Goal: Task Accomplishment & Management: Use online tool/utility

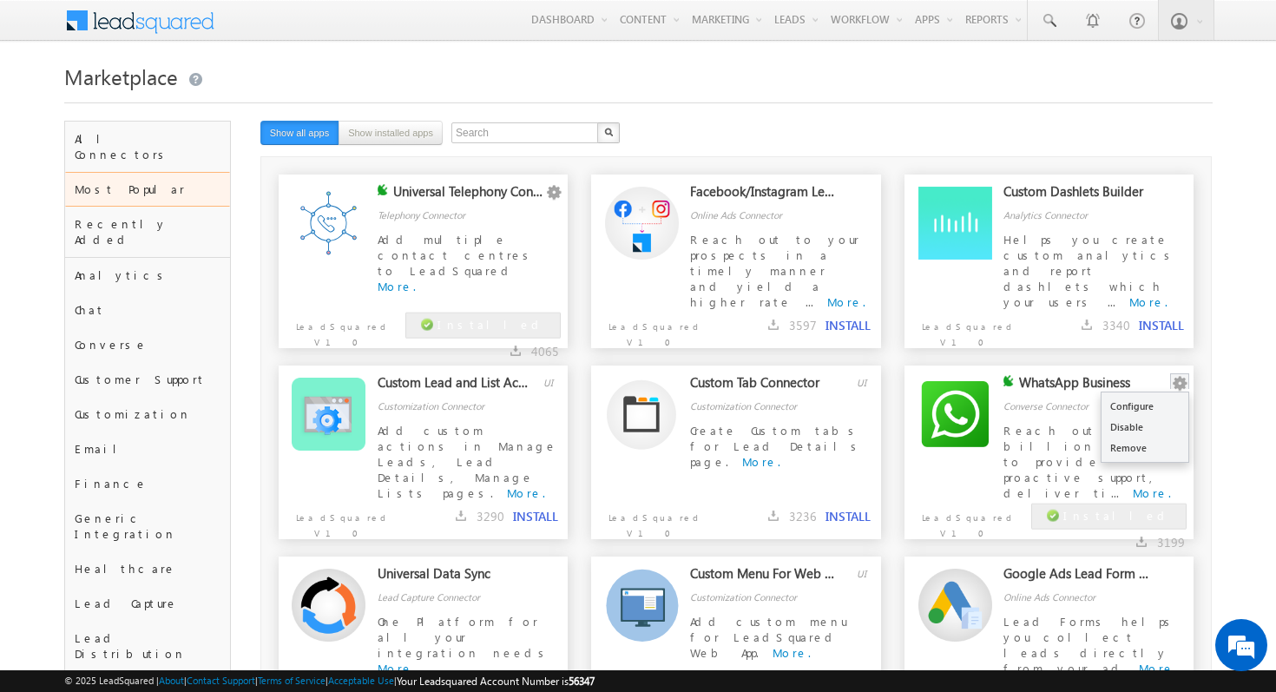
click at [1187, 375] on button "button" at bounding box center [1179, 383] width 17 height 17
click at [1170, 402] on link "Configure" at bounding box center [1145, 406] width 87 height 21
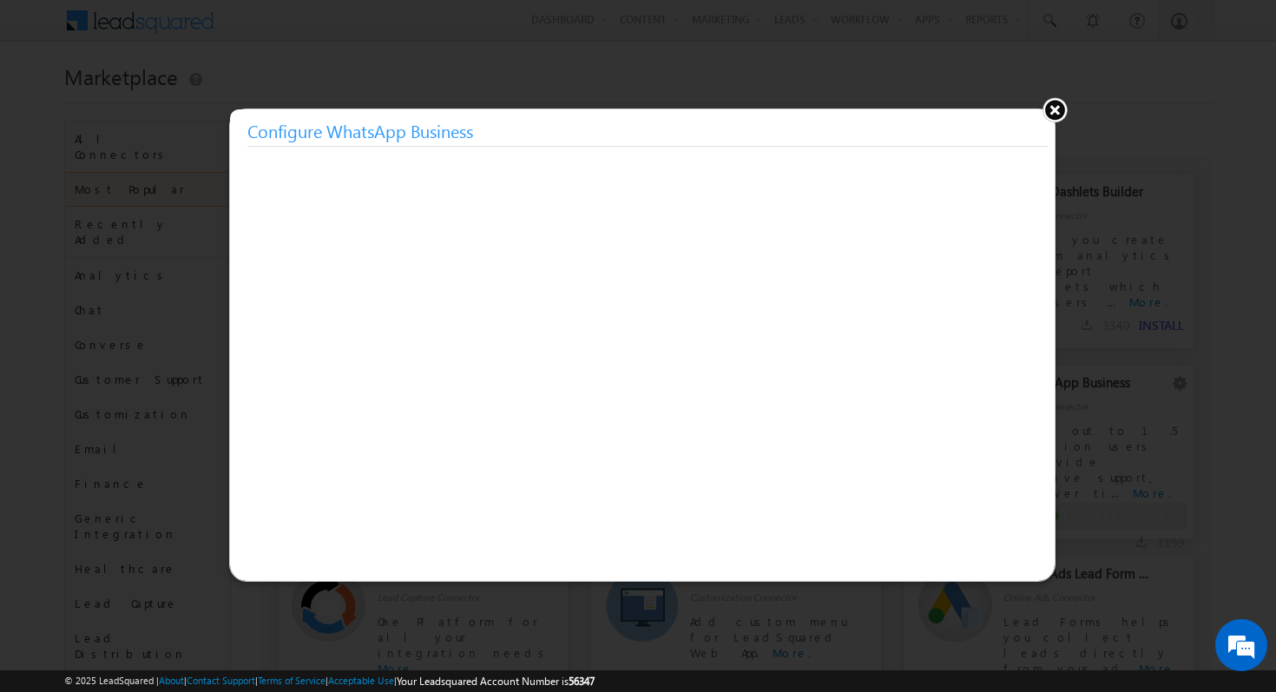
click at [1060, 109] on button at bounding box center [1055, 109] width 26 height 26
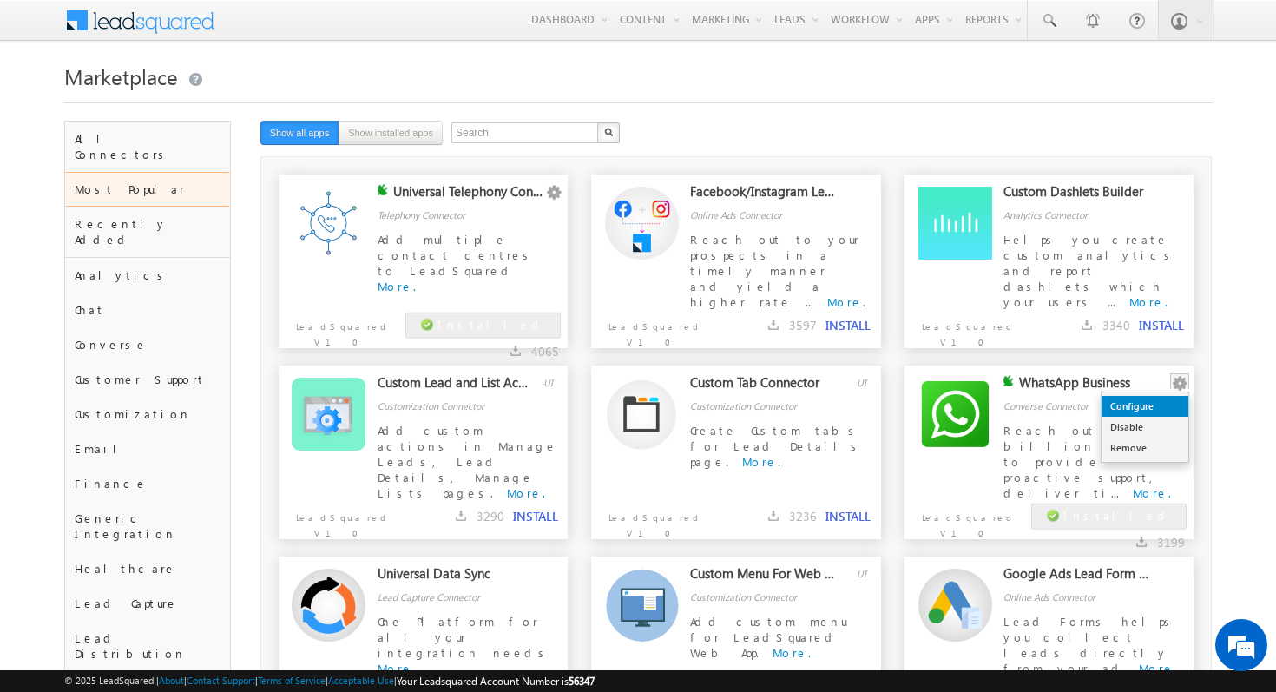
click at [1164, 403] on link "Configure" at bounding box center [1145, 406] width 87 height 21
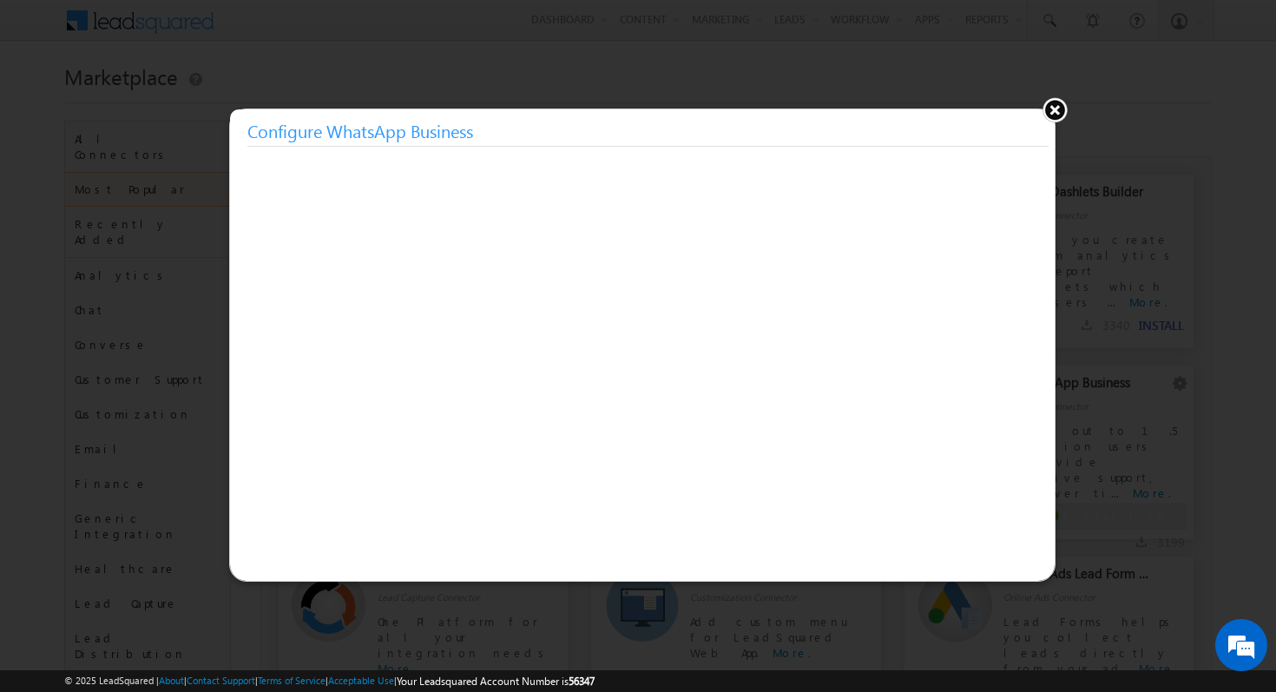
click at [1058, 110] on button at bounding box center [1055, 109] width 26 height 26
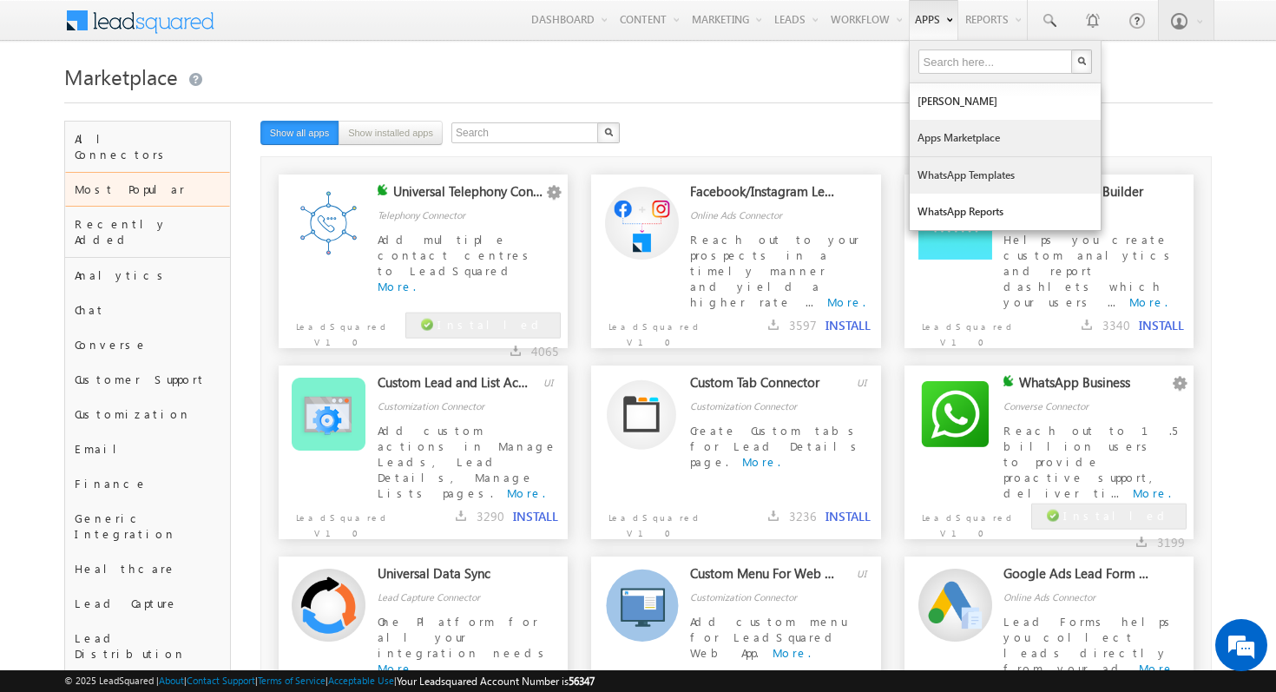
click at [953, 185] on link "WhatsApp Templates" at bounding box center [1005, 175] width 191 height 36
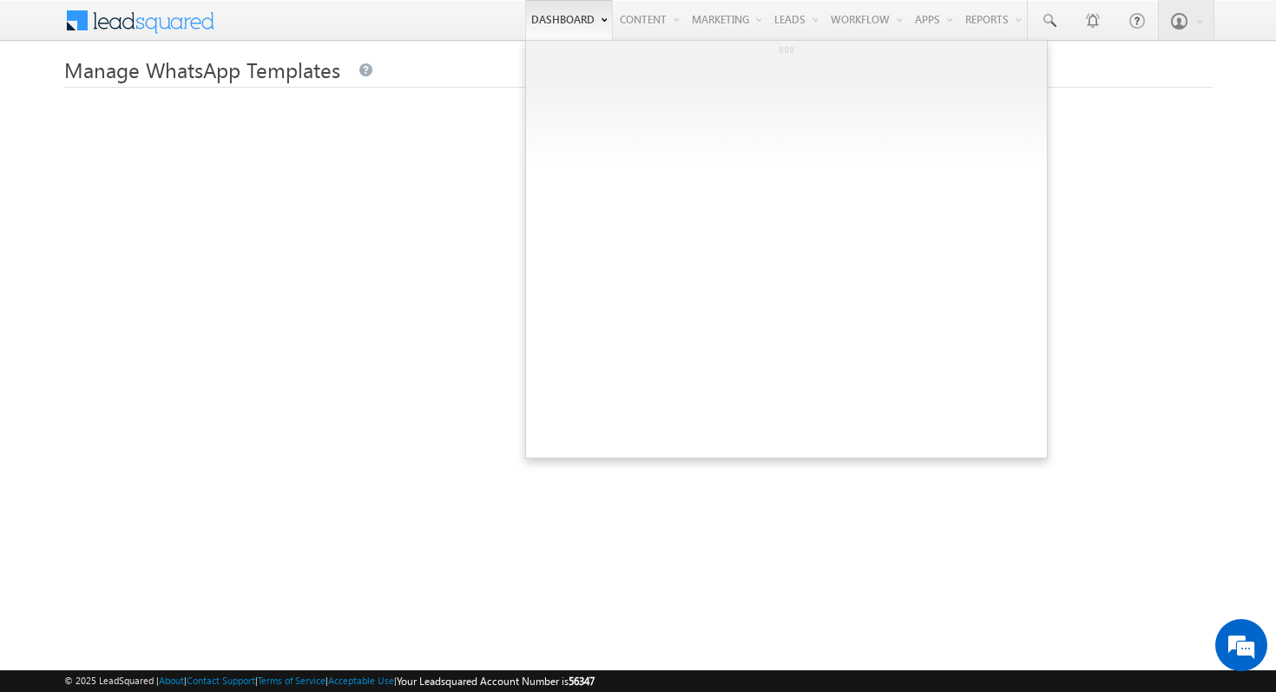
click at [564, 23] on link "Dashboard" at bounding box center [569, 20] width 88 height 40
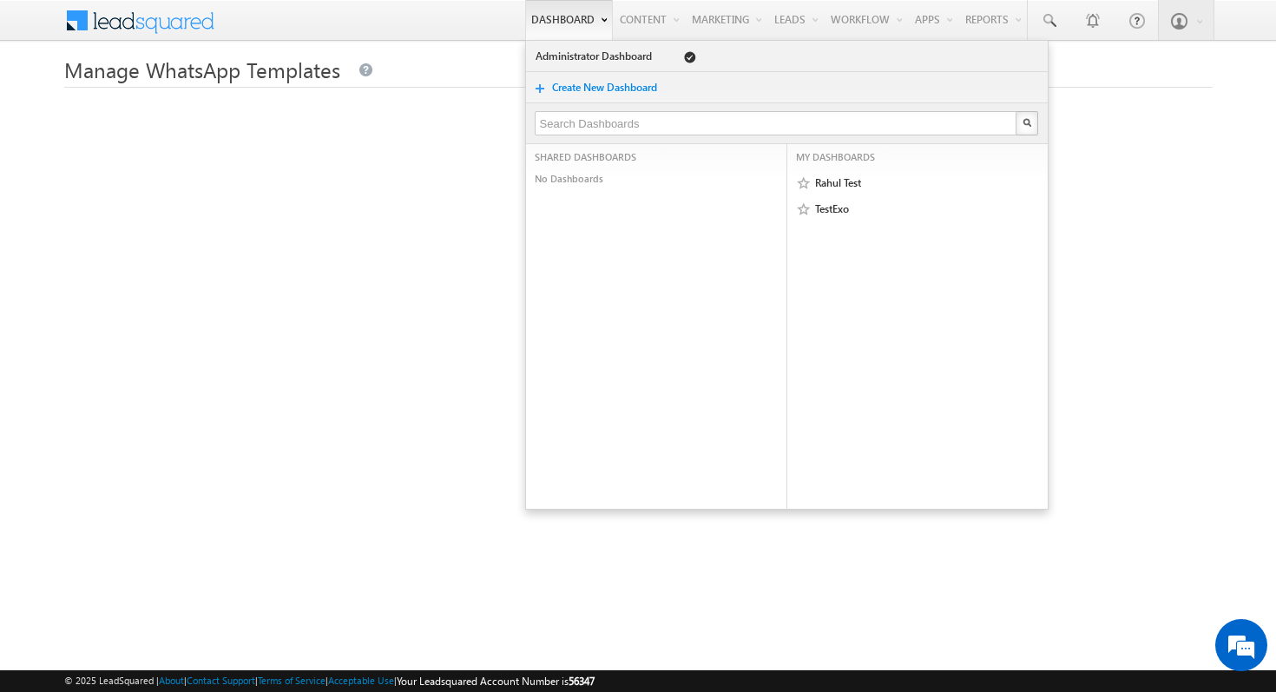
click at [568, 23] on link "Dashboard" at bounding box center [569, 20] width 88 height 40
click at [557, 18] on link "Dashboard" at bounding box center [569, 20] width 88 height 40
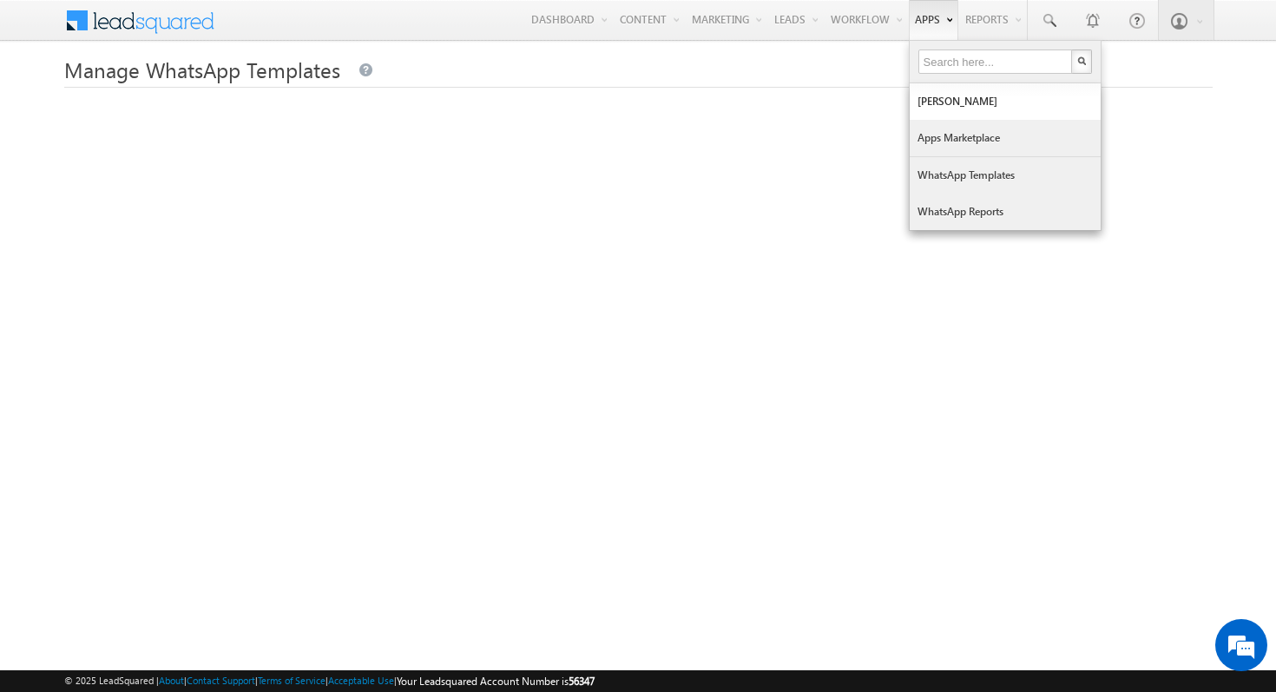
click at [939, 135] on link "Apps Marketplace" at bounding box center [1005, 138] width 191 height 36
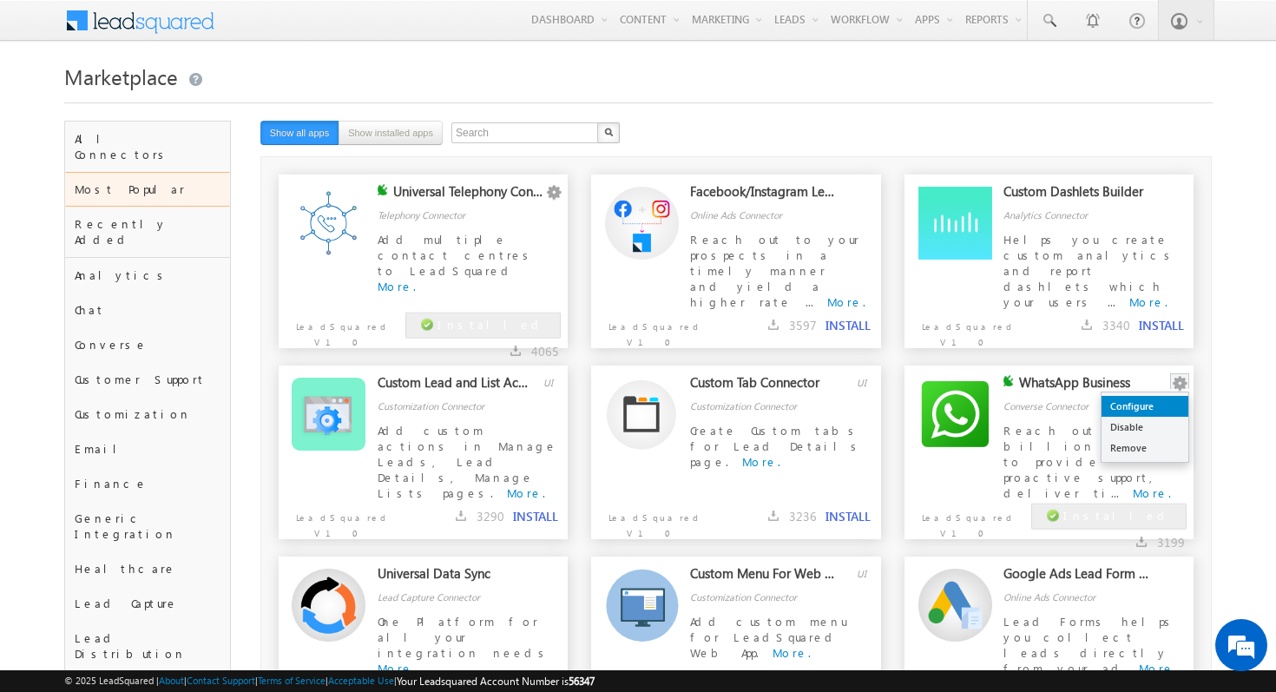
click at [1164, 412] on link "Configure" at bounding box center [1145, 406] width 87 height 21
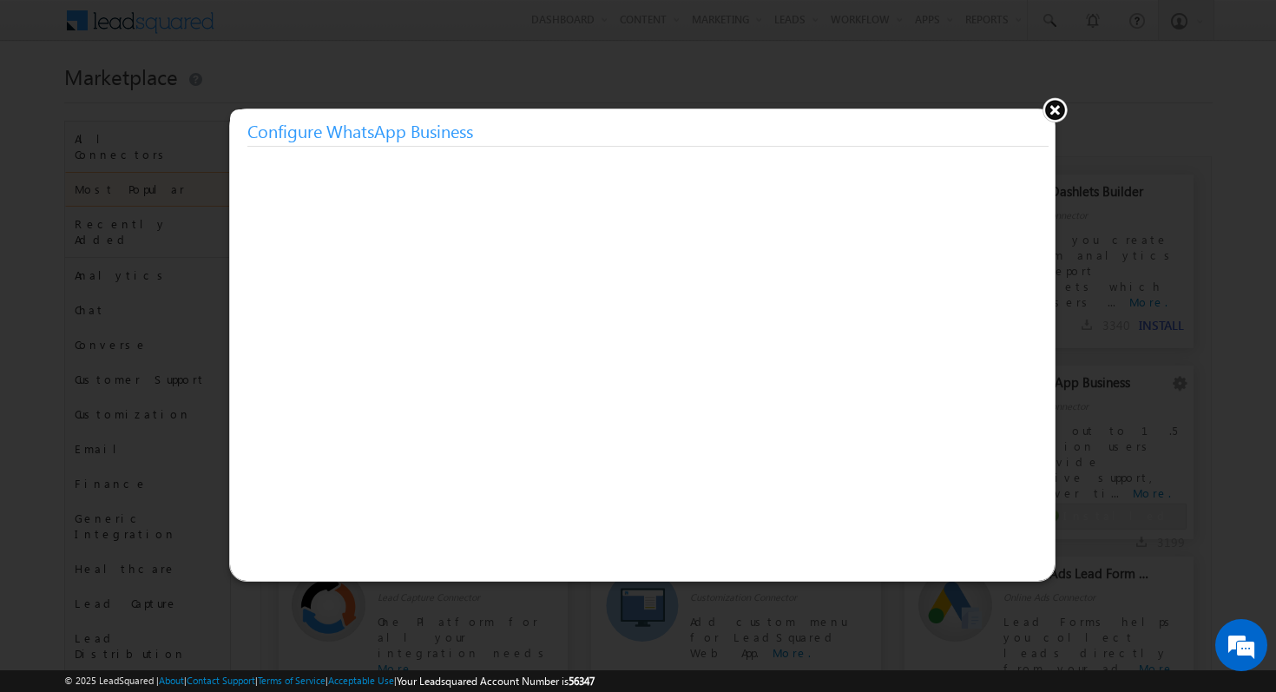
click at [1051, 107] on button at bounding box center [1055, 109] width 26 height 26
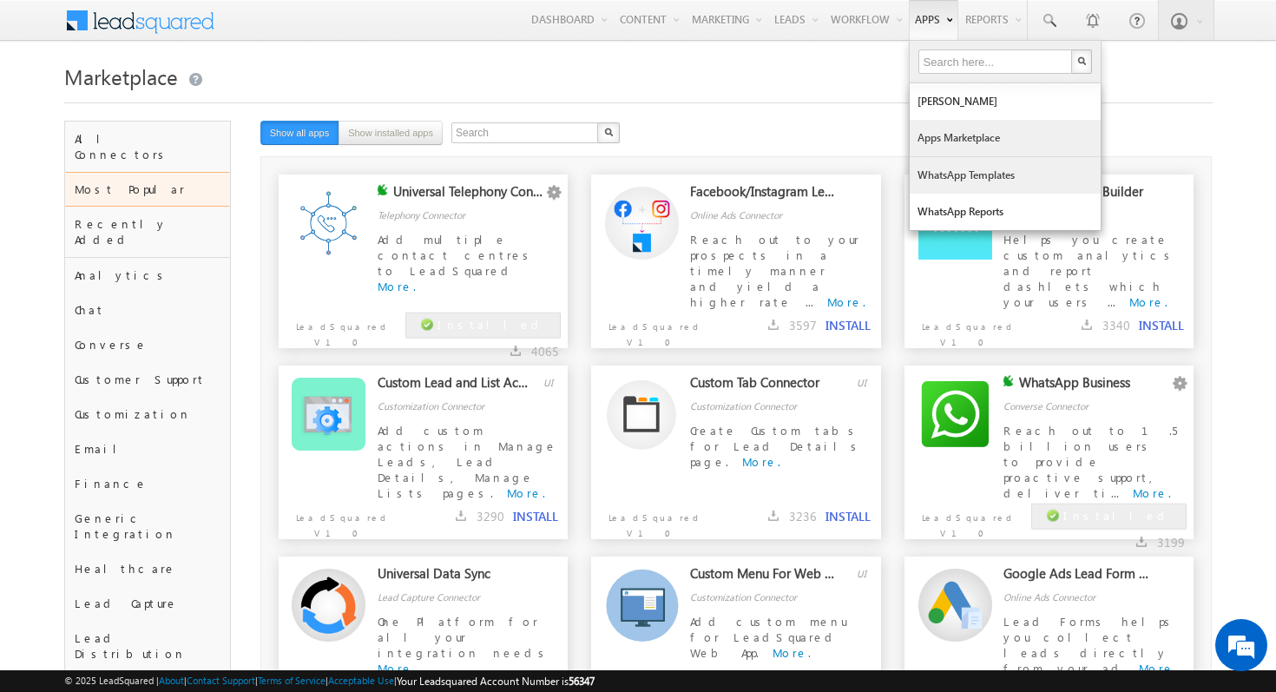
click at [961, 175] on link "WhatsApp Templates" at bounding box center [1005, 175] width 191 height 36
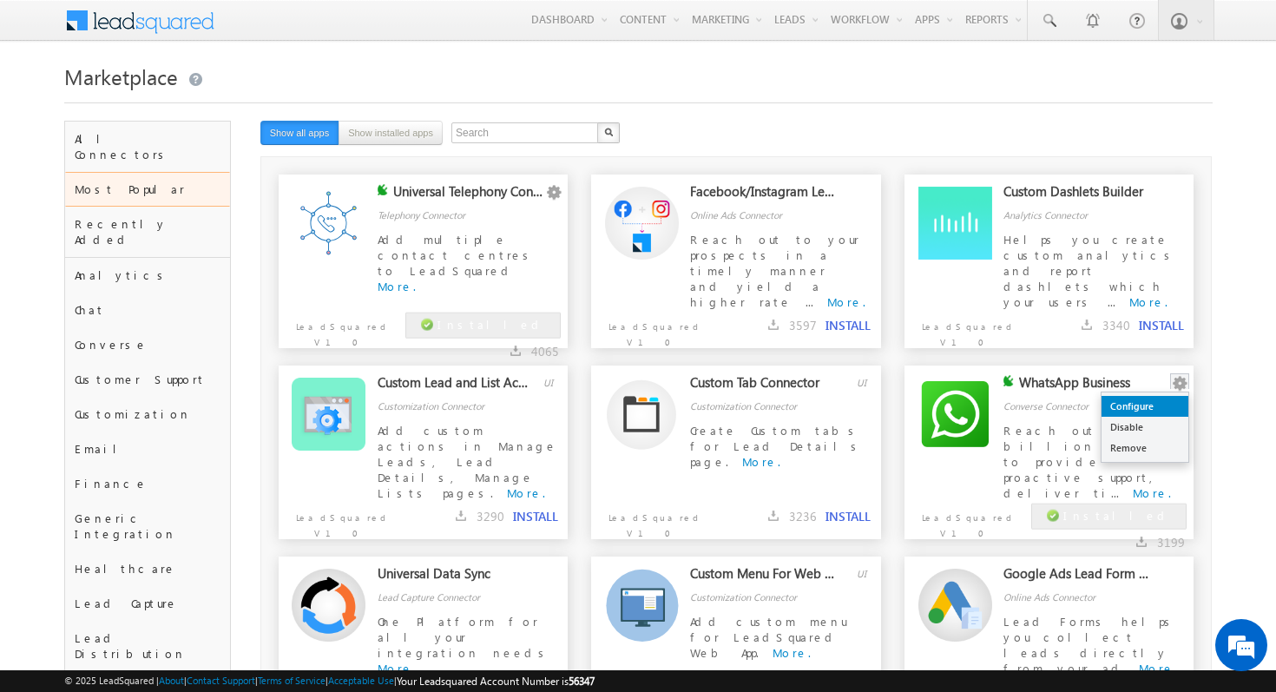
click at [1164, 404] on link "Configure" at bounding box center [1145, 406] width 87 height 21
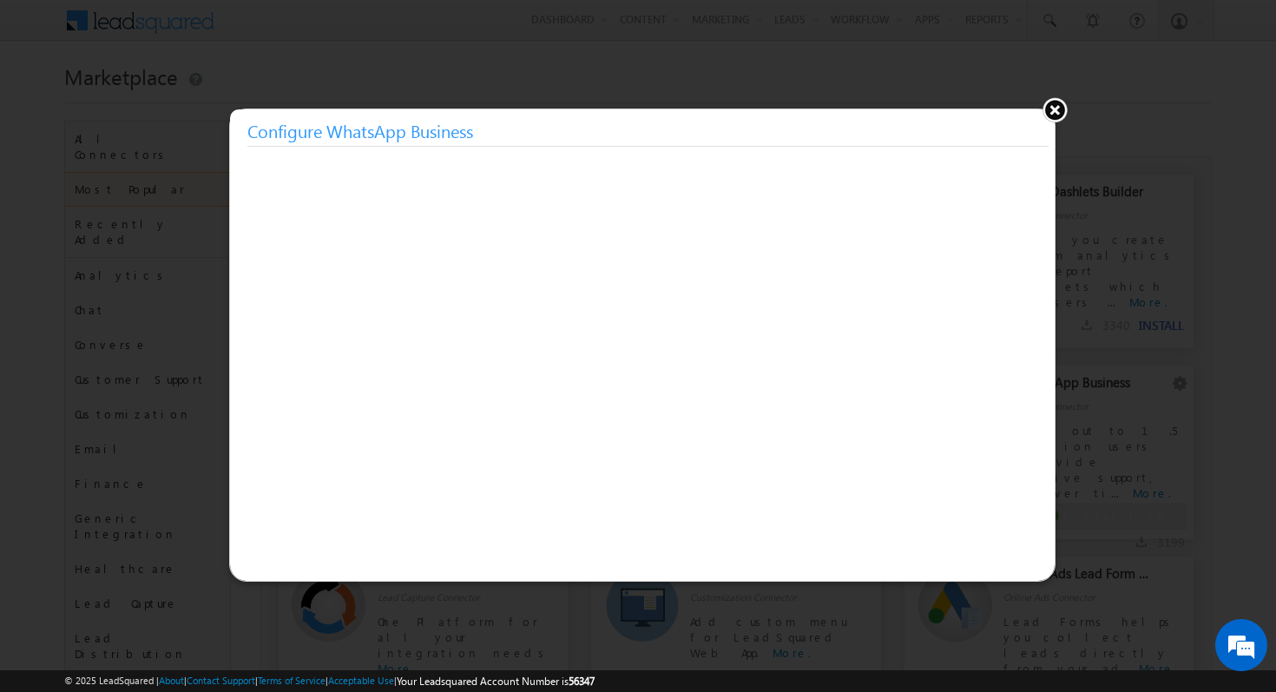
click at [1055, 106] on button at bounding box center [1055, 109] width 26 height 26
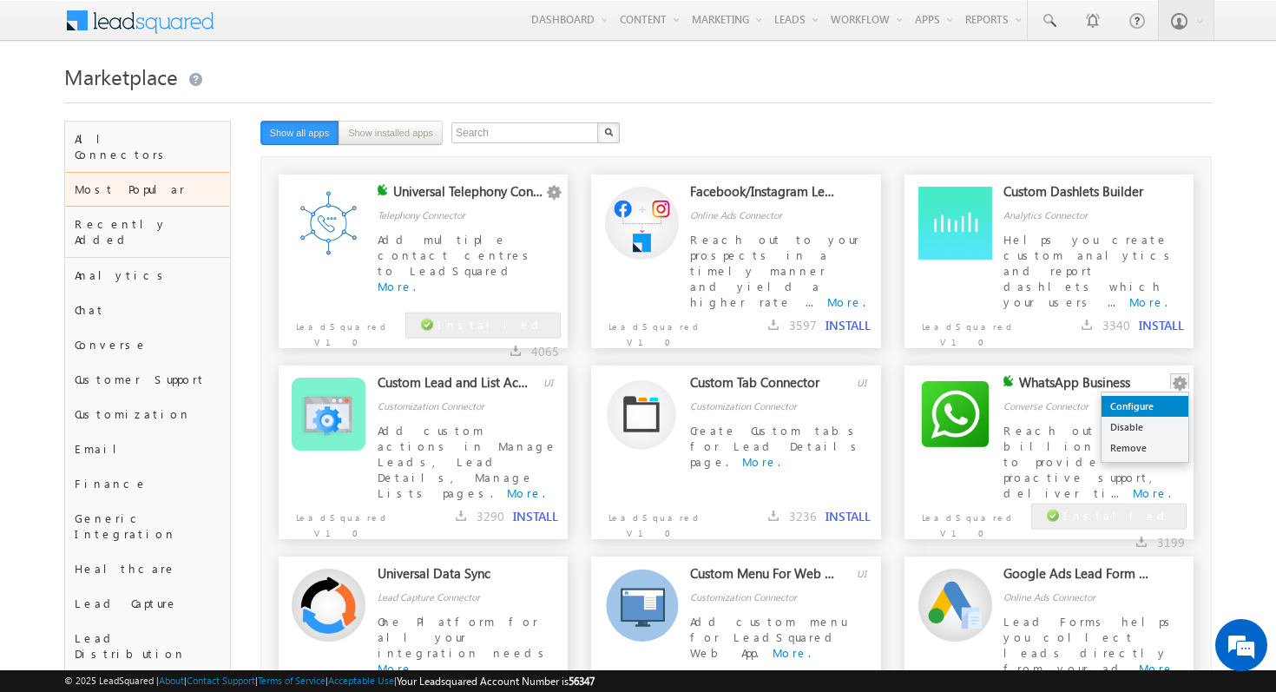
click at [1171, 406] on link "Configure" at bounding box center [1145, 406] width 87 height 21
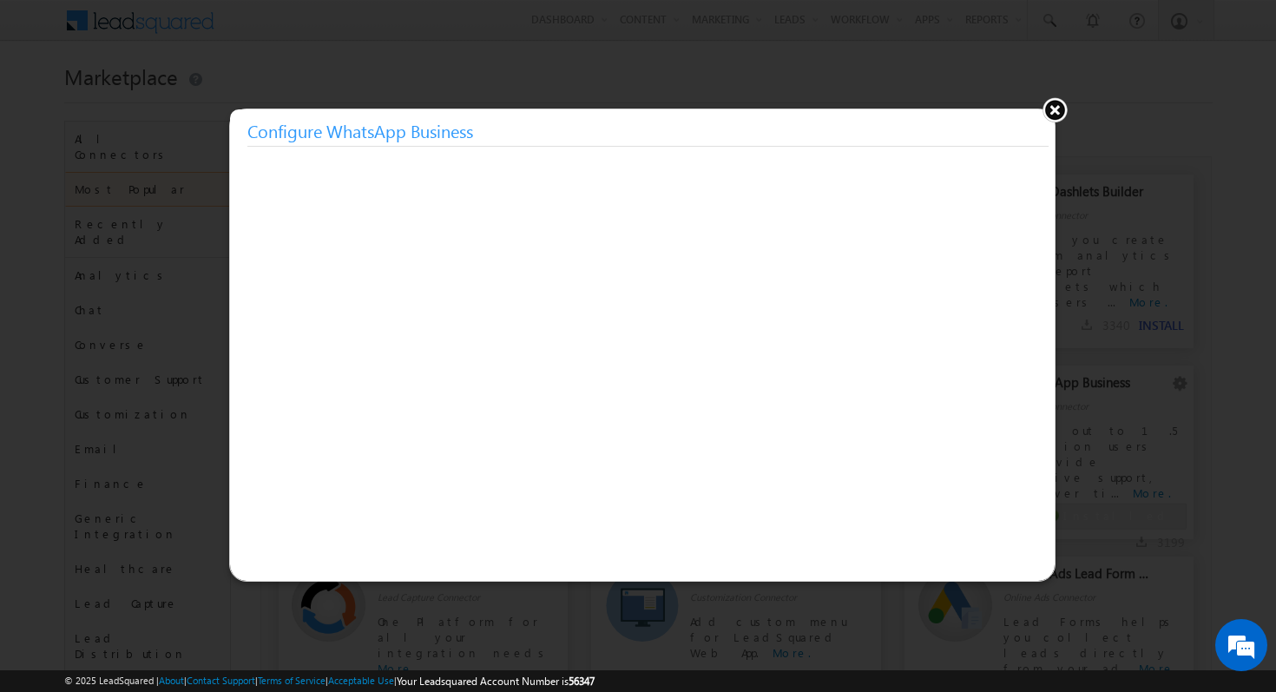
click at [1057, 110] on button at bounding box center [1055, 109] width 26 height 26
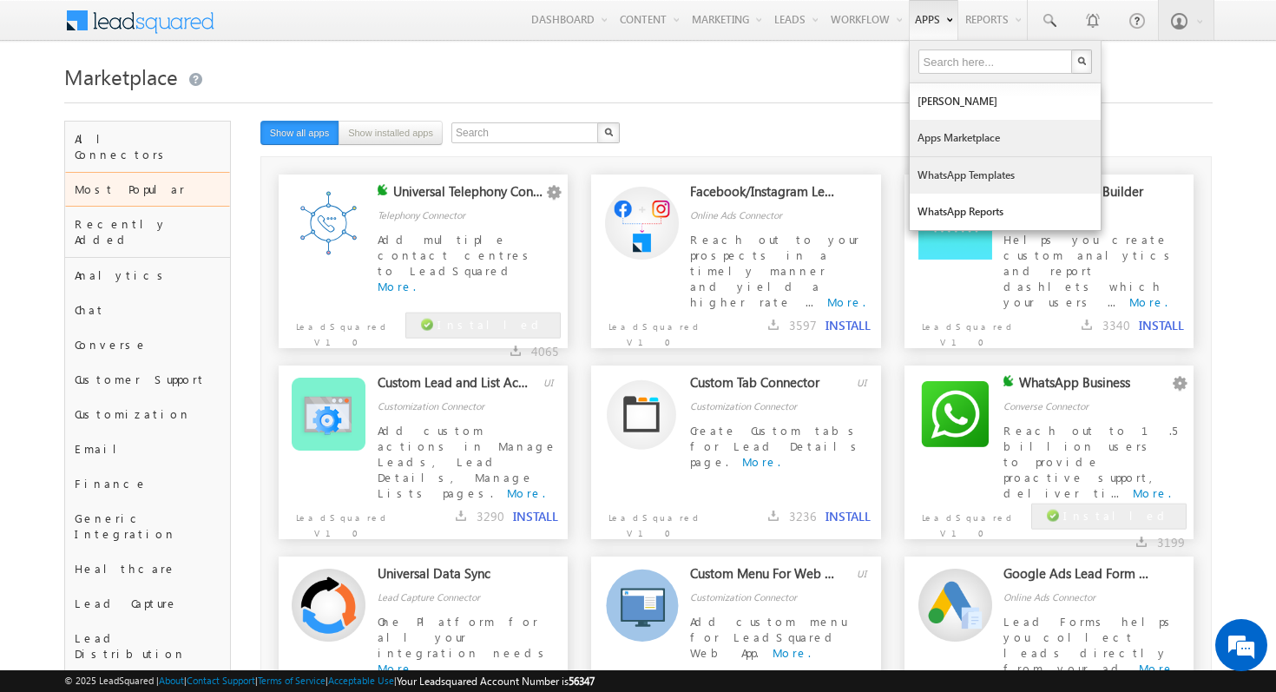
click at [964, 169] on link "WhatsApp Templates" at bounding box center [1005, 175] width 191 height 36
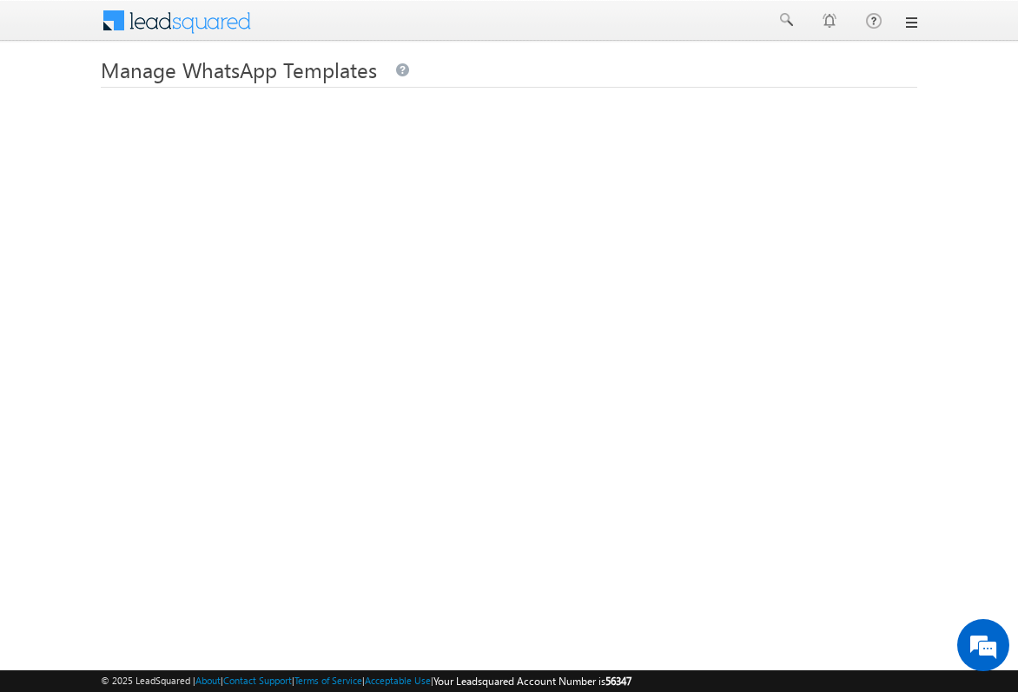
click at [914, 26] on link at bounding box center [910, 23] width 14 height 14
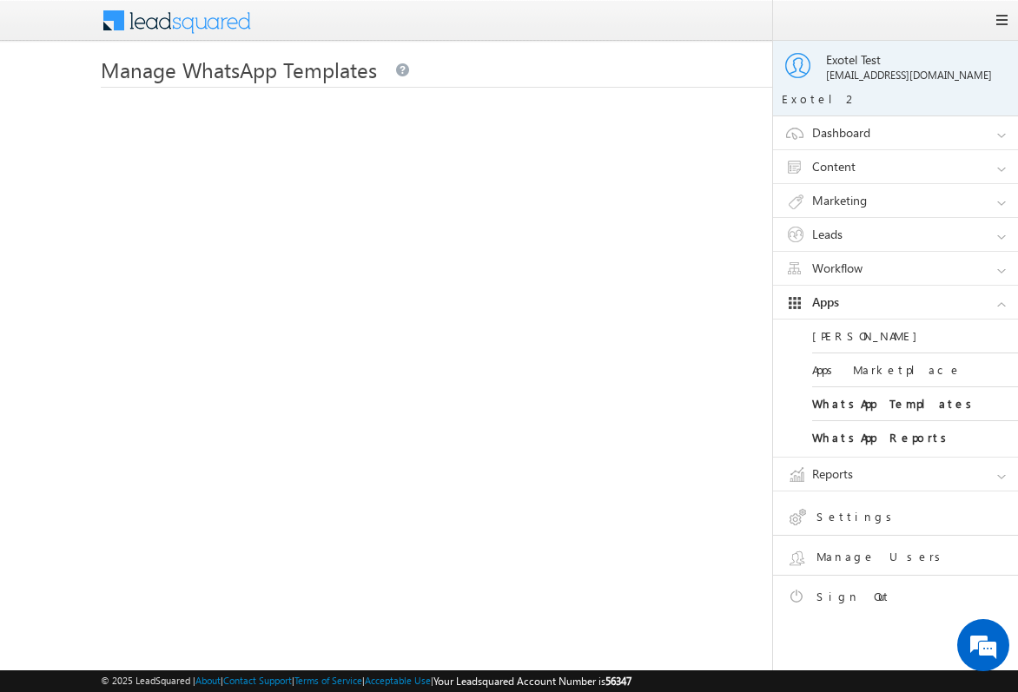
click at [852, 374] on link "Apps Marketplace" at bounding box center [916, 370] width 208 height 34
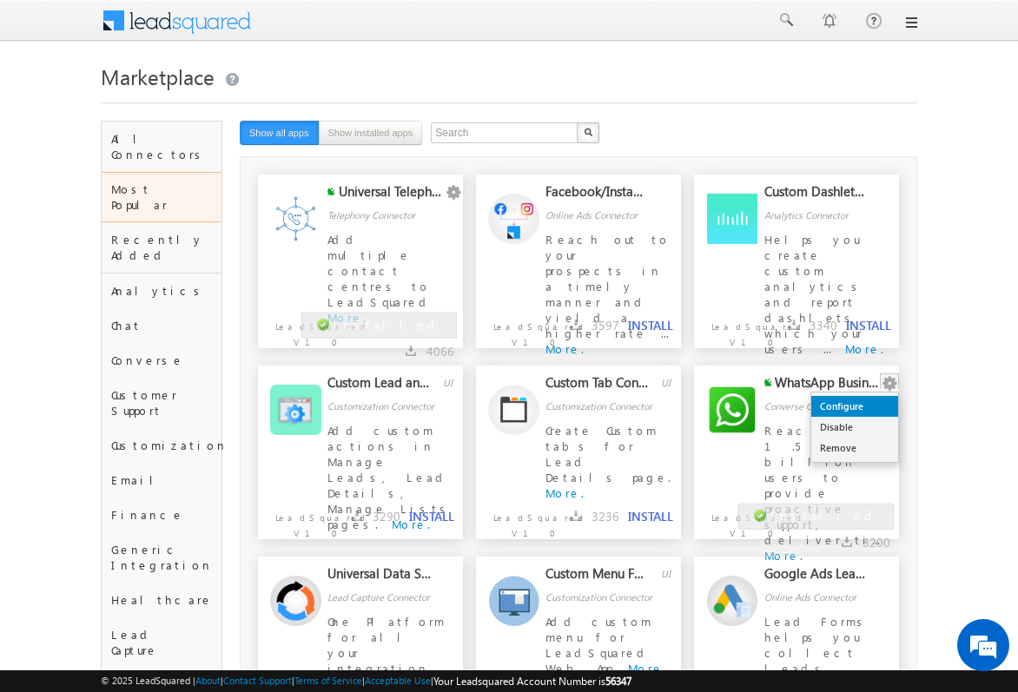
click at [879, 405] on link "Configure" at bounding box center [854, 406] width 87 height 21
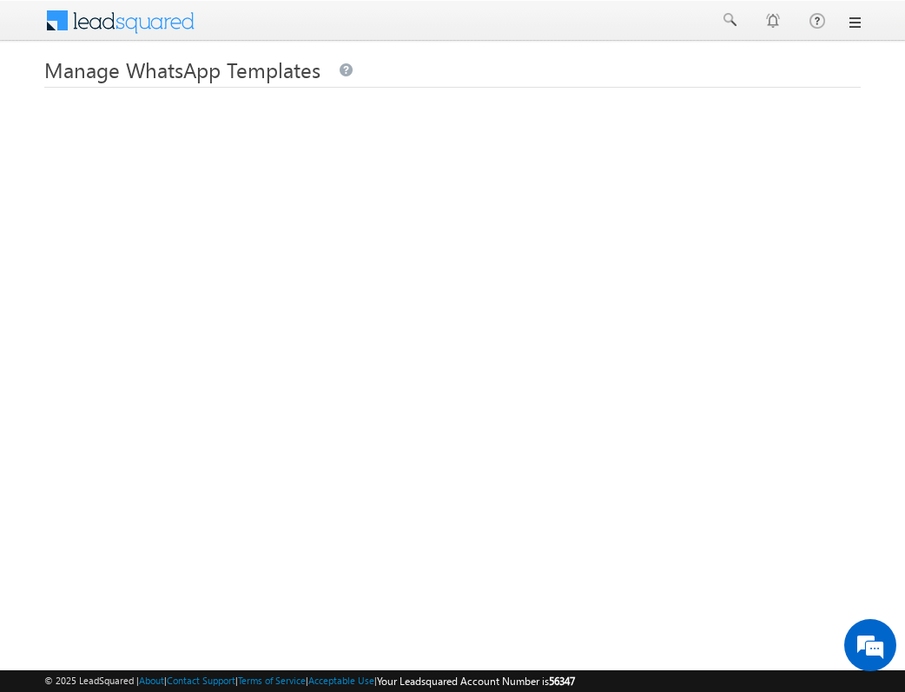
click at [846, 26] on link at bounding box center [854, 23] width 14 height 14
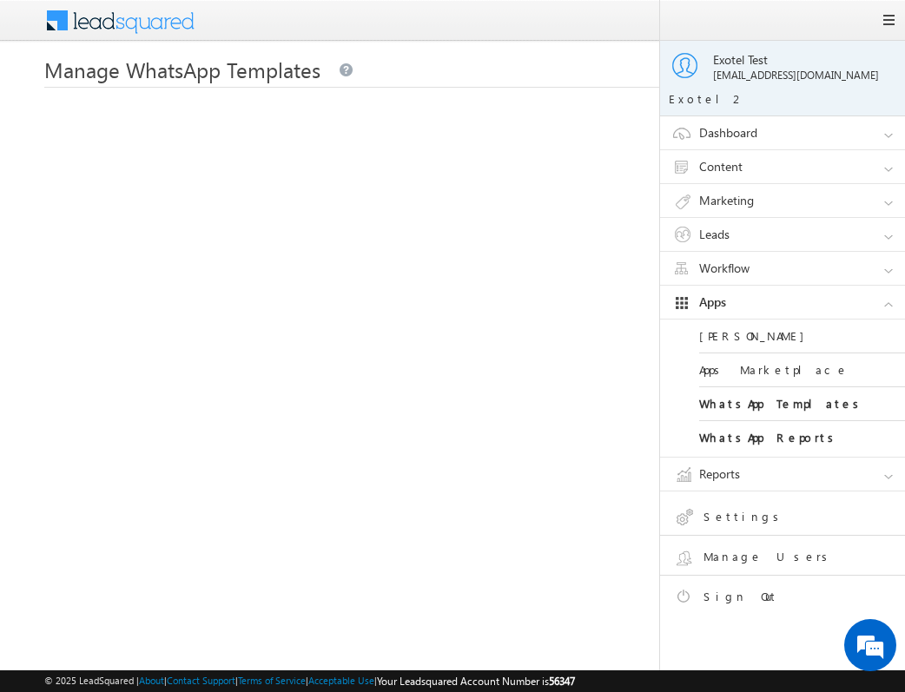
click at [755, 373] on link "Apps Marketplace" at bounding box center [803, 370] width 208 height 34
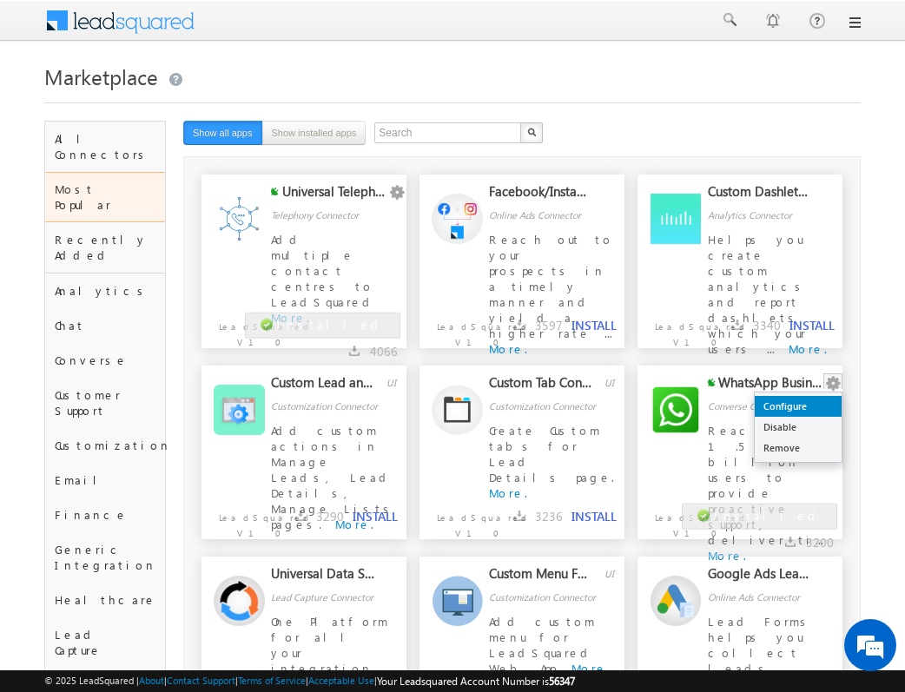
click at [818, 404] on link "Configure" at bounding box center [798, 406] width 87 height 21
